Goal: Check status: Check status

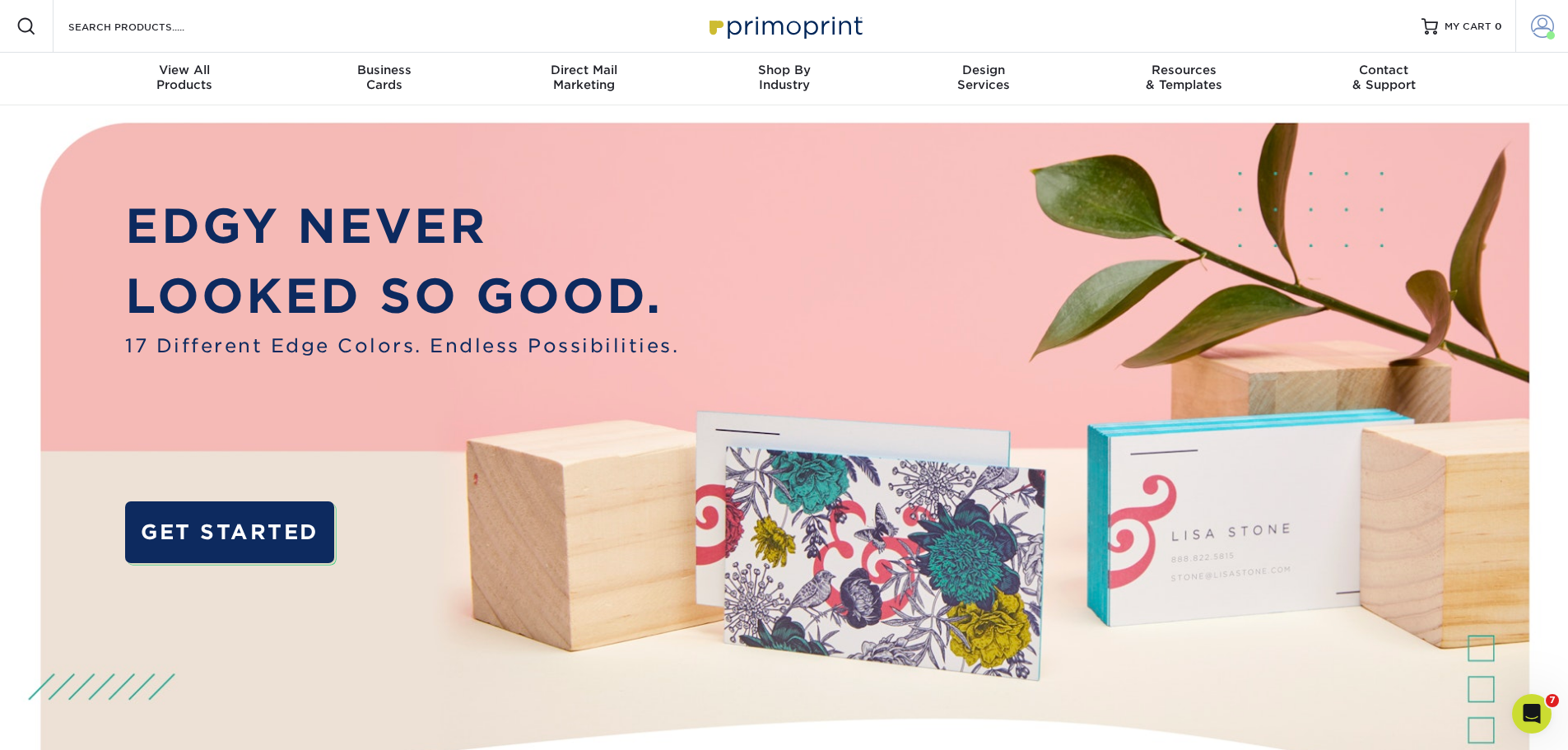
click at [1534, 28] on span at bounding box center [1542, 25] width 23 height 23
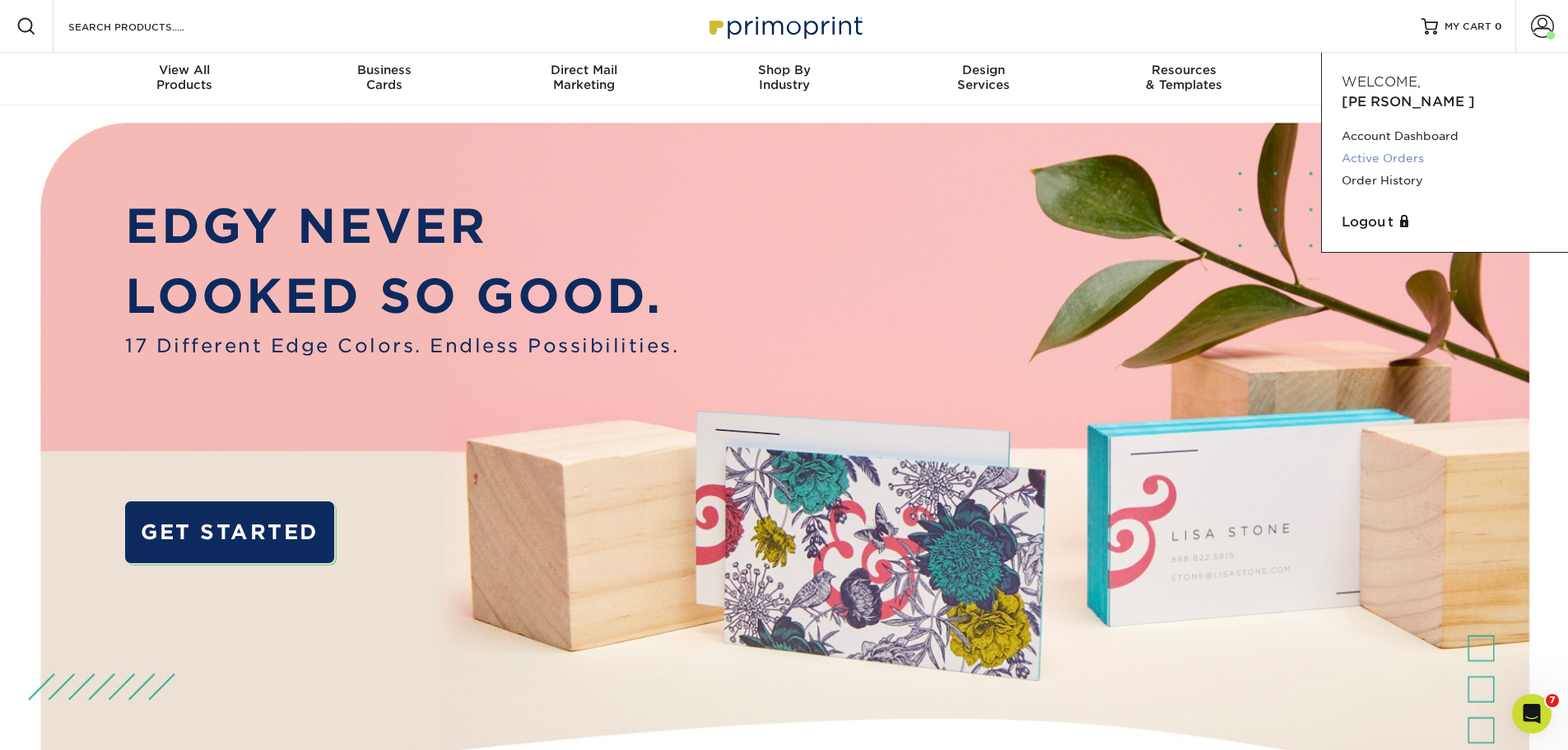
click at [1391, 148] on link "Active Orders" at bounding box center [1445, 159] width 207 height 23
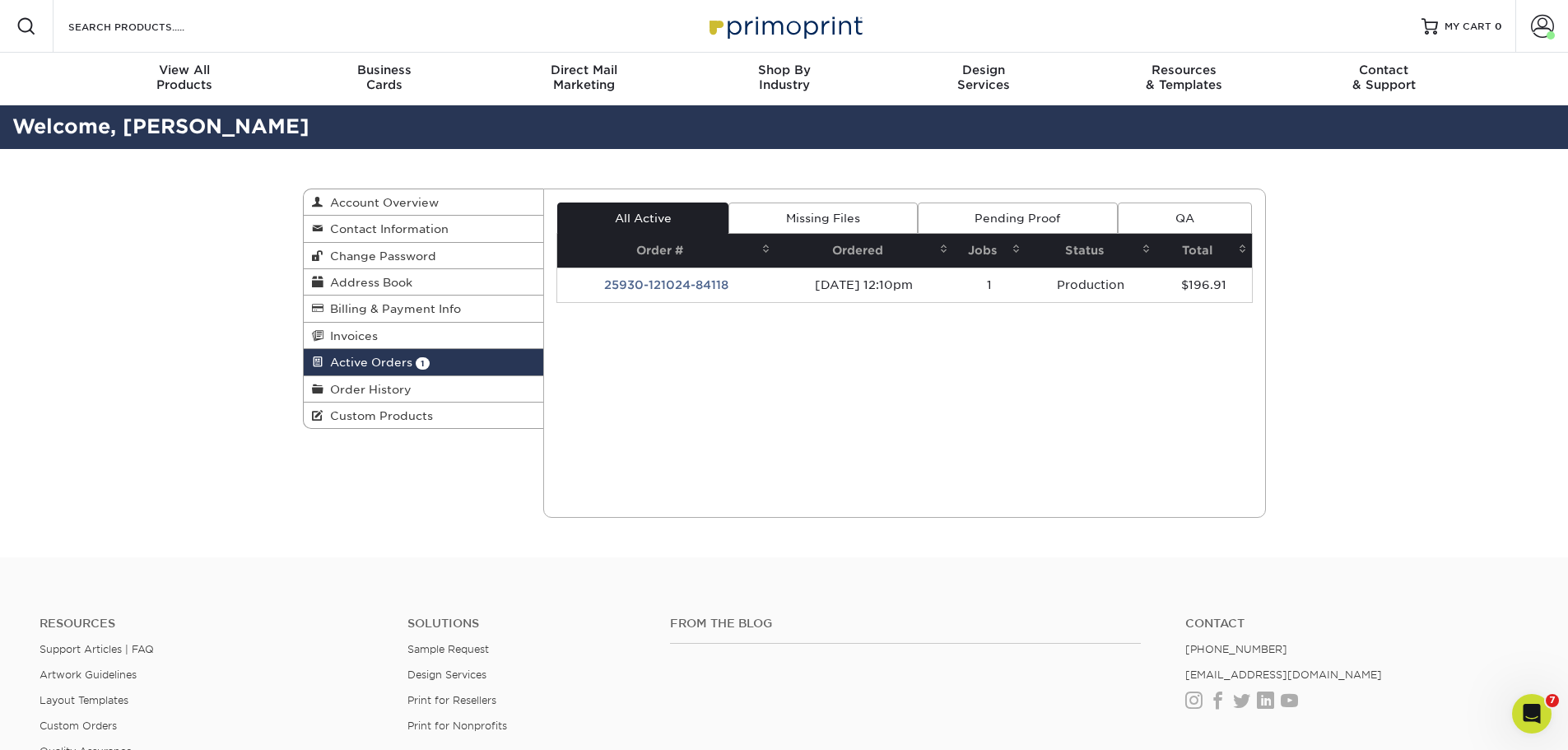
click at [660, 292] on td "25930-121024-84118" at bounding box center [666, 285] width 218 height 34
